Goal: Task Accomplishment & Management: Manage account settings

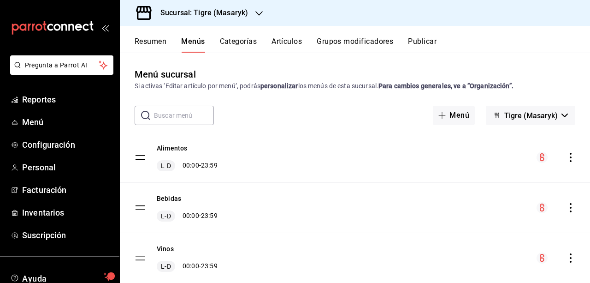
scroll to position [65, 0]
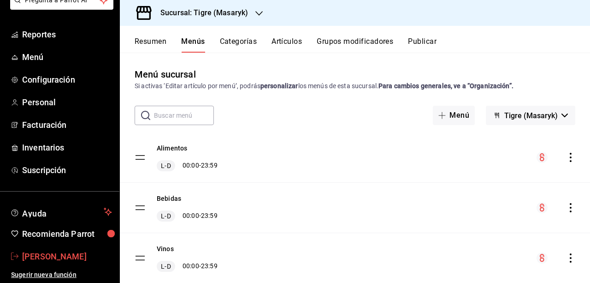
click at [67, 256] on span "[PERSON_NAME]" at bounding box center [67, 256] width 90 height 12
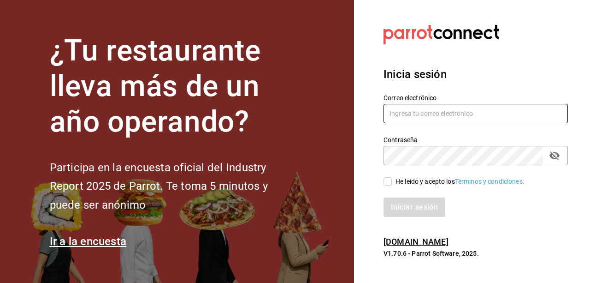
click at [512, 114] on input "text" at bounding box center [475, 113] width 184 height 19
type input "[PERSON_NAME][EMAIL_ADDRESS][PERSON_NAME][DOMAIN_NAME]"
click at [559, 154] on icon "passwordField" at bounding box center [554, 155] width 11 height 11
click at [389, 184] on input "He leído y acepto los Términos y condiciones." at bounding box center [387, 181] width 8 height 8
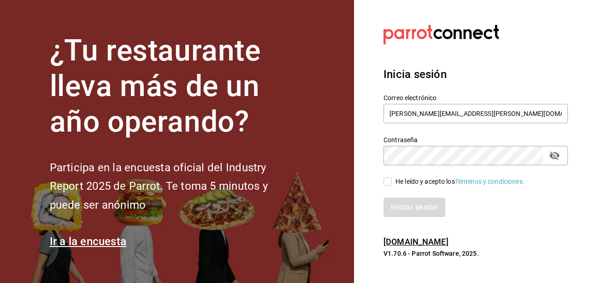
checkbox input "true"
click at [401, 195] on div "Iniciar sesión" at bounding box center [469, 201] width 195 height 30
click at [411, 205] on button "Iniciar sesión" at bounding box center [414, 206] width 63 height 19
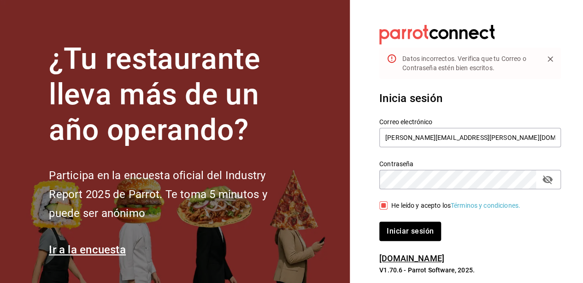
click at [551, 178] on icon "passwordField" at bounding box center [547, 179] width 10 height 9
click at [500, 138] on input "[PERSON_NAME][EMAIL_ADDRESS][PERSON_NAME][DOMAIN_NAME]" at bounding box center [470, 137] width 182 height 19
type input "[PERSON_NAME][EMAIL_ADDRESS][PERSON_NAME][DOMAIN_NAME]"
click at [412, 230] on button "Iniciar sesión" at bounding box center [410, 230] width 63 height 19
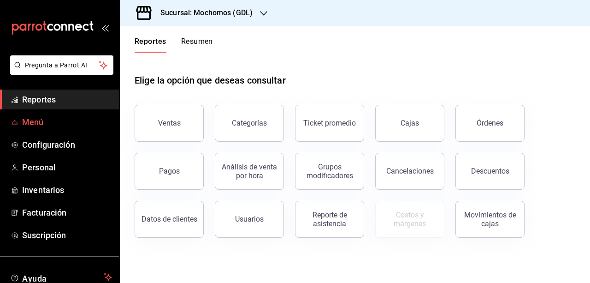
click at [38, 127] on span "Menú" at bounding box center [67, 122] width 90 height 12
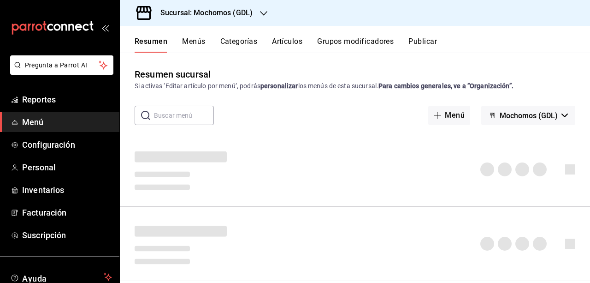
click at [261, 12] on icon "button" at bounding box center [263, 13] width 7 height 5
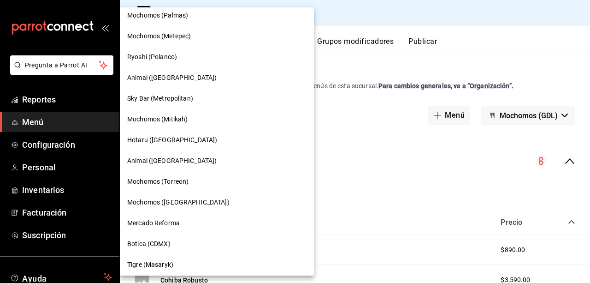
scroll to position [652, 0]
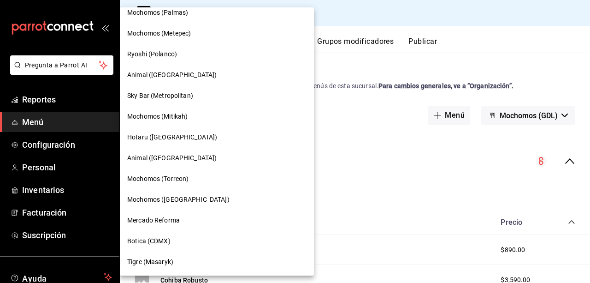
click at [180, 203] on span "Mochomos (Chihuahua)" at bounding box center [178, 200] width 102 height 10
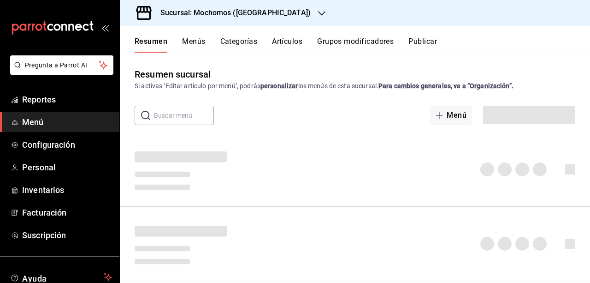
click at [192, 41] on button "Menús" at bounding box center [193, 45] width 23 height 16
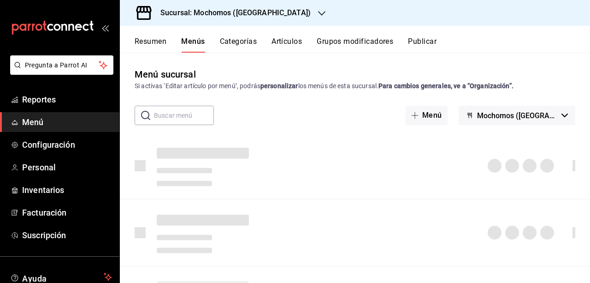
click at [281, 40] on button "Artículos" at bounding box center [286, 45] width 30 height 16
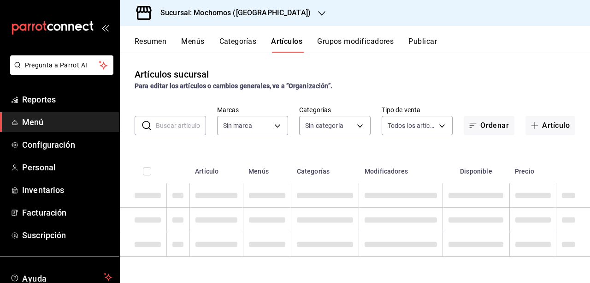
type input "562d5b5b-21a2-4ace-a941-66278f4a6c49"
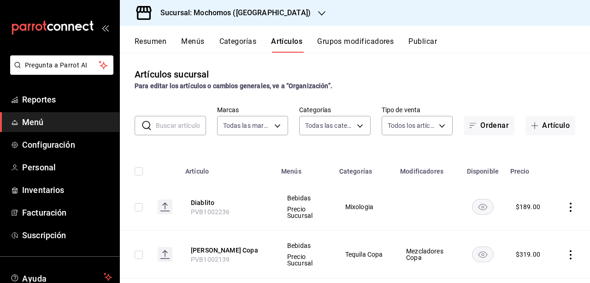
type input "2d195258-a112-483e-9c41-0e6351594330,d48f3e9a-3ab1-4b8f-8ab3-d3938f1810f2,a94d4…"
click at [224, 41] on button "Categorías" at bounding box center [237, 45] width 37 height 16
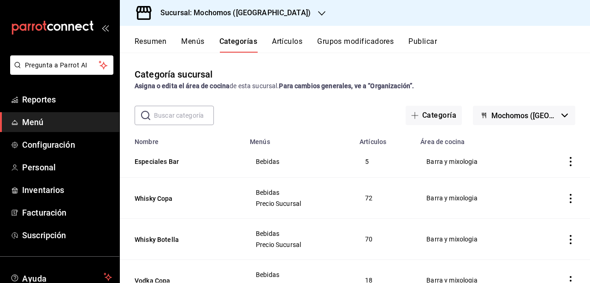
click at [283, 38] on button "Artículos" at bounding box center [287, 45] width 30 height 16
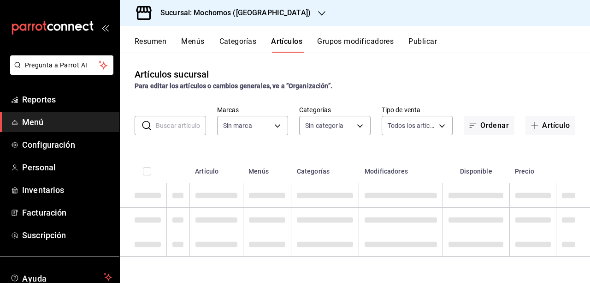
type input "562d5b5b-21a2-4ace-a941-66278f4a6c49"
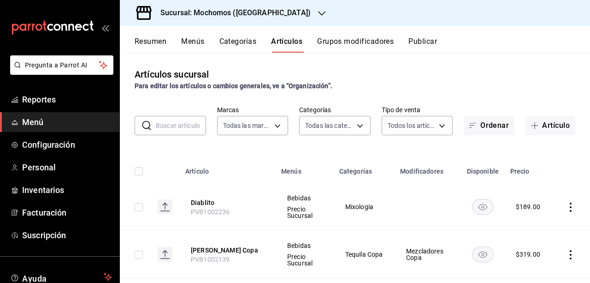
type input "2d195258-a112-483e-9c41-0e6351594330,d48f3e9a-3ab1-4b8f-8ab3-d3938f1810f2,a94d4…"
click at [191, 129] on input "text" at bounding box center [181, 125] width 50 height 18
type input "cena"
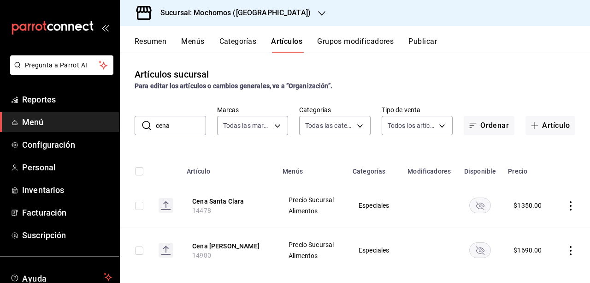
click at [582, 176] on th at bounding box center [572, 167] width 36 height 29
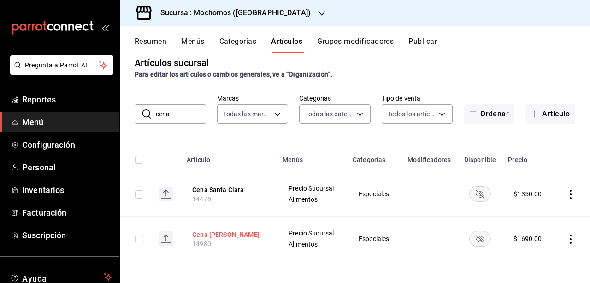
click at [227, 234] on button "Cena Maridaje Bornos" at bounding box center [229, 234] width 74 height 9
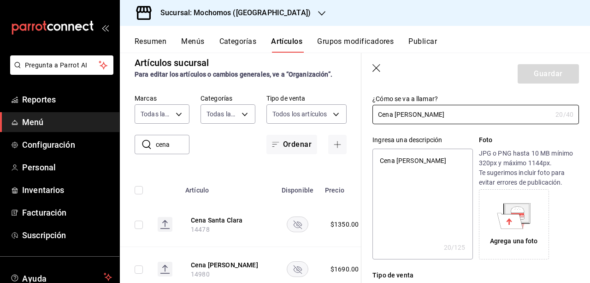
scroll to position [51, 0]
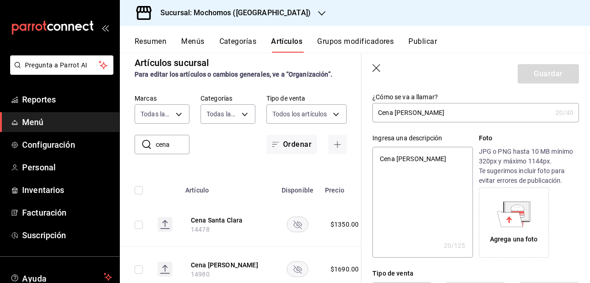
click at [472, 116] on input "Cena Maridaje Bornos" at bounding box center [461, 112] width 179 height 18
click at [396, 112] on input "Cena Maridaje Bornos" at bounding box center [461, 112] width 179 height 18
type input "CenaMaridaje Bornos"
type textarea "x"
type input "CenMaridaje Bornos"
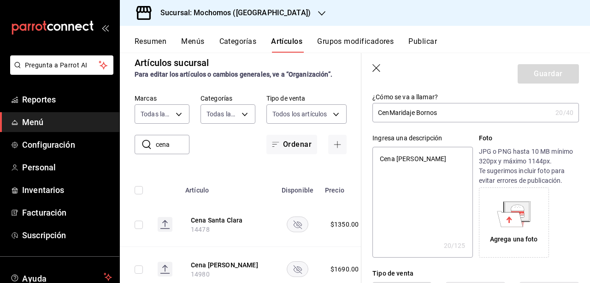
type textarea "x"
type input "CeMaridaje Bornos"
type textarea "x"
type input "CMaridaje Bornos"
type textarea "x"
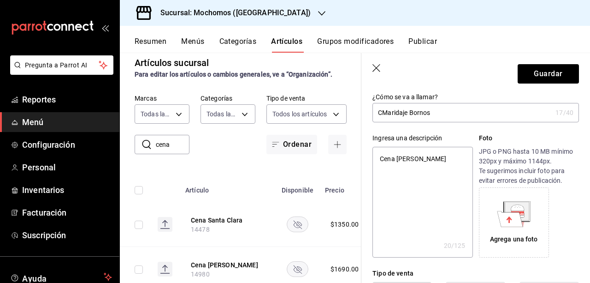
type input "CoMaridaje Bornos"
type textarea "x"
type input "ComMaridaje Bornos"
type textarea "x"
type input "ComiMaridaje Bornos"
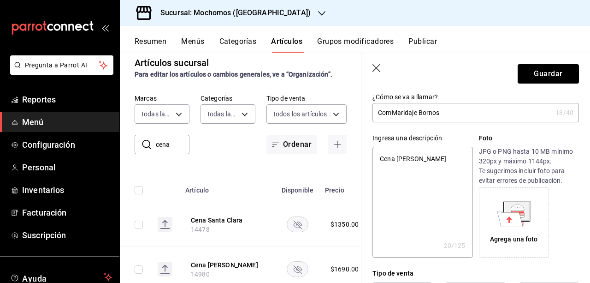
type textarea "x"
type input "ComidMaridaje Bornos"
type textarea "x"
type input "ComidaMaridaje Bornos"
type textarea "x"
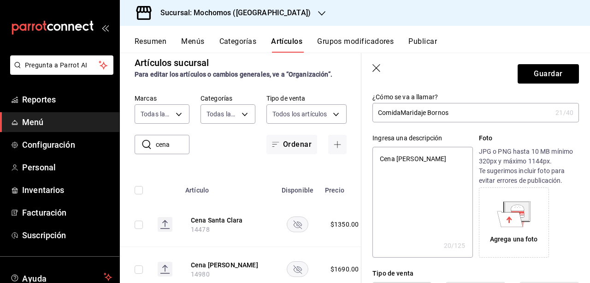
type input "Comida Maridaje Bornos"
type textarea "x"
click at [460, 111] on input "Comida Maridaje Bornos" at bounding box center [461, 112] width 179 height 18
type input "Comida Maridaje Borno"
type textarea "x"
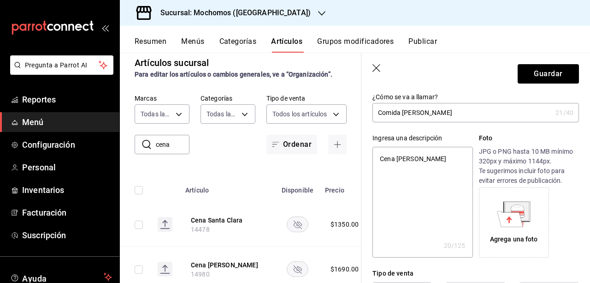
type input "Comida Maridaje Born"
type textarea "x"
type input "Comida Maridaje Bor"
type textarea "x"
type input "Comida Maridaje Bo"
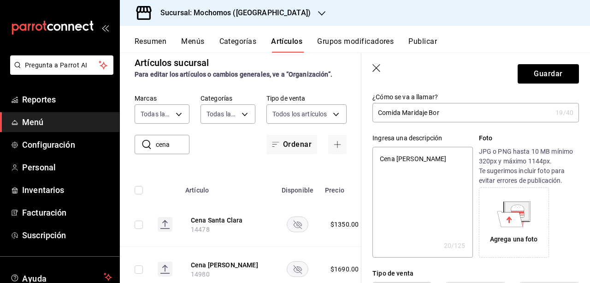
type textarea "x"
type input "Comida Maridaje B"
type textarea "x"
type input "Comida Maridaje"
type textarea "x"
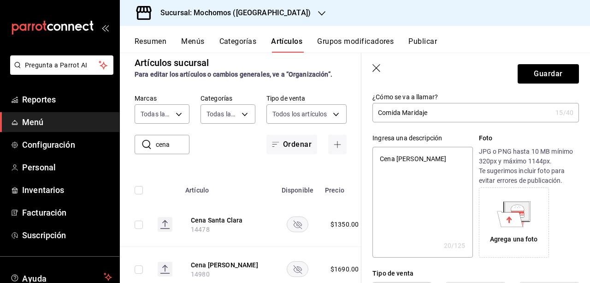
type input "Comida Maridaje"
type textarea "x"
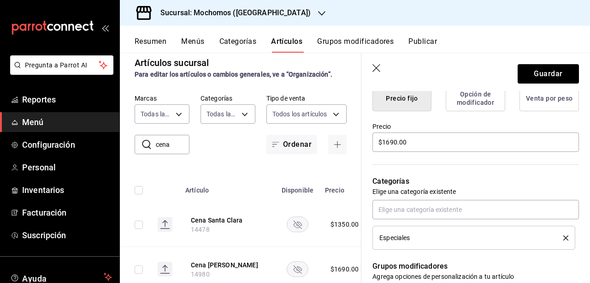
scroll to position [259, 0]
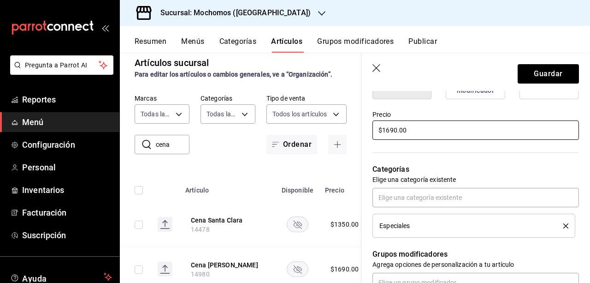
type input "Comida Maridaje"
click at [436, 130] on input "$1690.00" at bounding box center [475, 129] width 206 height 19
click at [396, 130] on input "$1690.00" at bounding box center [475, 129] width 206 height 19
type textarea "x"
type input "$169.00"
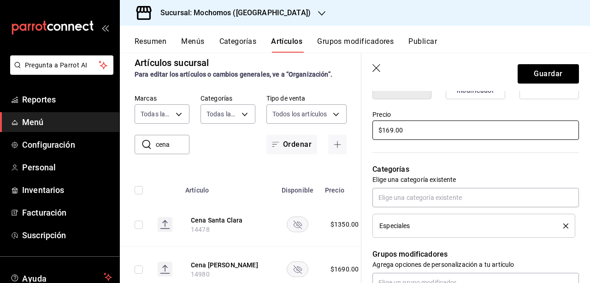
type textarea "x"
type input "$16.00"
type textarea "x"
type input "$1.00"
type textarea "x"
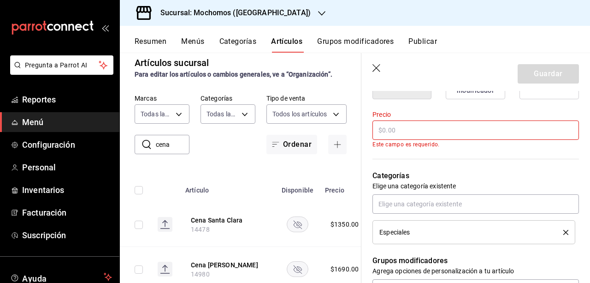
type textarea "x"
type input "$9.00"
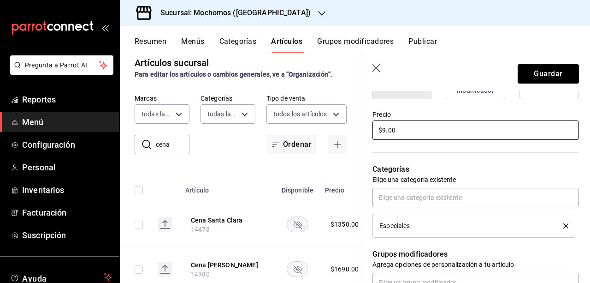
type textarea "x"
type input "$94.00"
type textarea "x"
type input "$949.00"
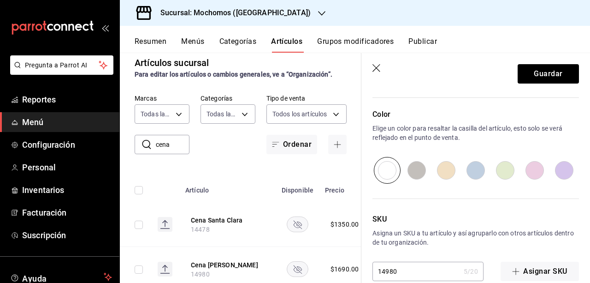
scroll to position [484, 0]
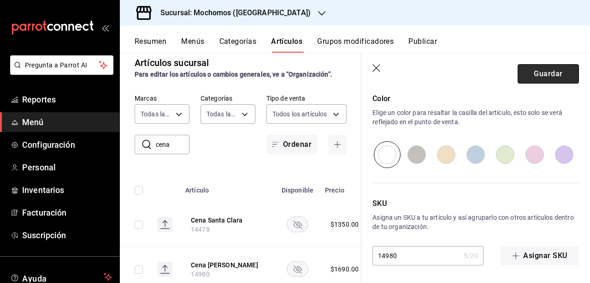
click at [555, 79] on button "Guardar" at bounding box center [548, 73] width 61 height 19
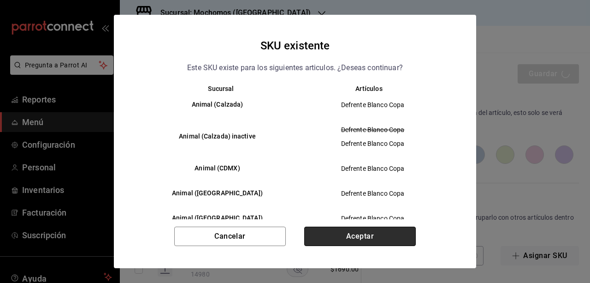
click at [386, 238] on button "Aceptar" at bounding box center [360, 235] width 112 height 19
type textarea "x"
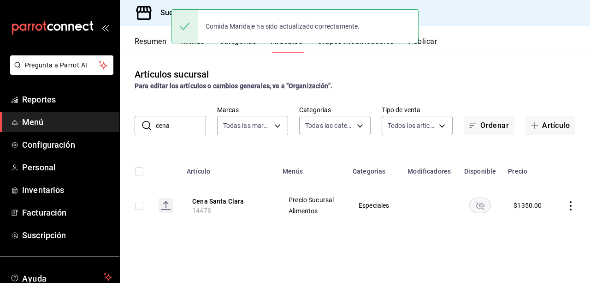
click at [448, 61] on div "Artículos sucursal Para editar los artículos o cambios generales, ve a “Organiz…" at bounding box center [355, 168] width 470 height 230
click at [434, 47] on button "Publicar" at bounding box center [422, 45] width 29 height 16
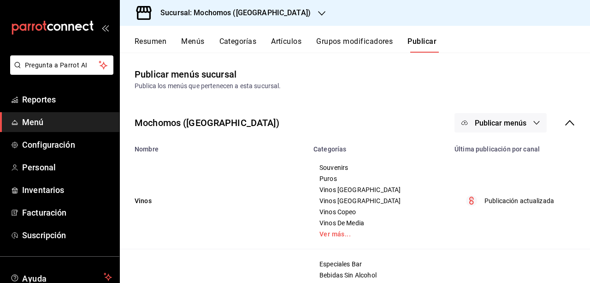
click at [532, 118] on button "Publicar menús" at bounding box center [500, 122] width 92 height 19
click at [509, 154] on span "Punto de venta" at bounding box center [507, 153] width 44 height 10
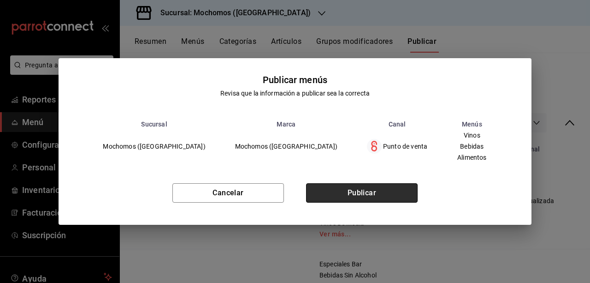
click at [382, 195] on button "Publicar" at bounding box center [362, 192] width 112 height 19
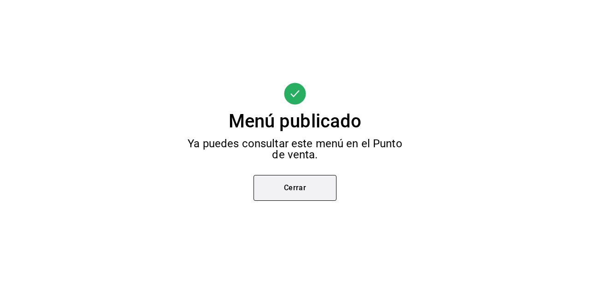
click at [319, 192] on button "Cerrar" at bounding box center [295, 188] width 83 height 26
